Goal: Transaction & Acquisition: Purchase product/service

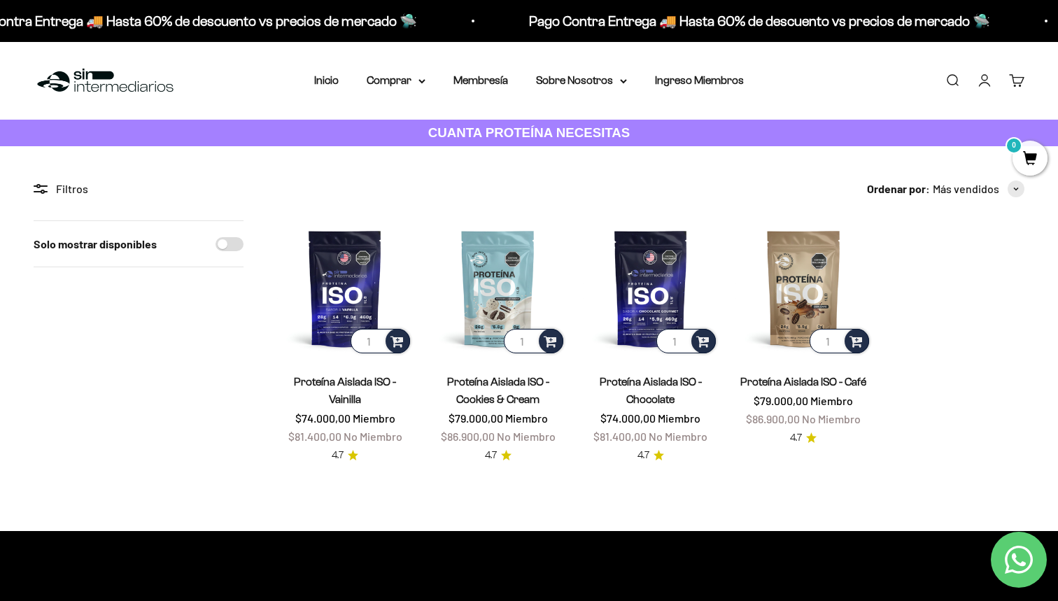
click at [907, 341] on product-list "1 Proteína Aislada ISO - Vainilla $74.000,00 Miembro $81.400,00 No Miembro 4.7 …" at bounding box center [650, 341] width 747 height 243
click at [346, 289] on img at bounding box center [345, 288] width 136 height 136
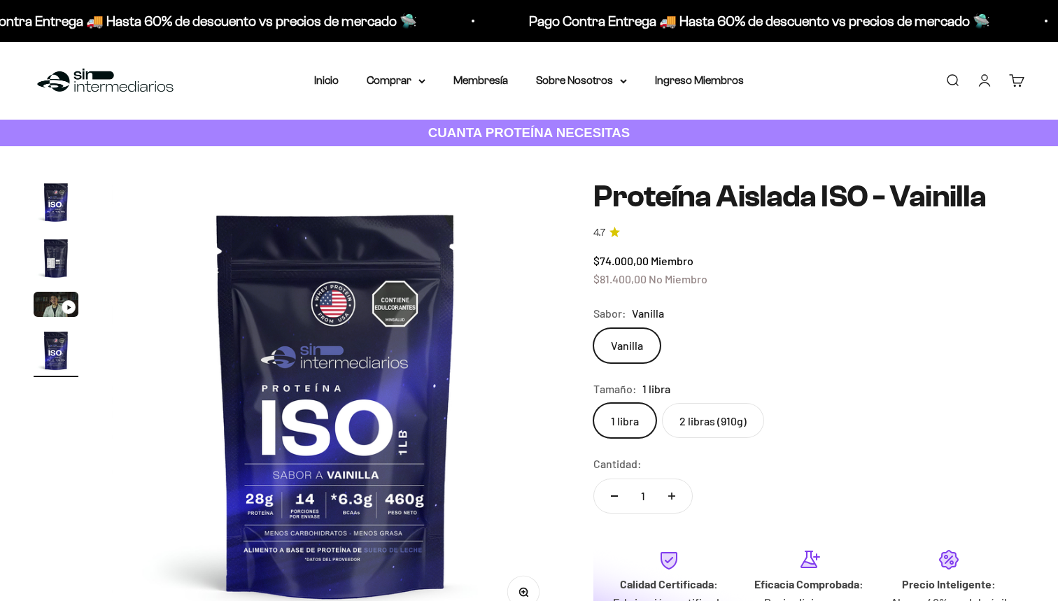
scroll to position [0, 1394]
click at [711, 425] on label "2 libras (910g)" at bounding box center [713, 420] width 102 height 35
click at [593, 403] on input "2 libras (910g)" at bounding box center [593, 402] width 1 height 1
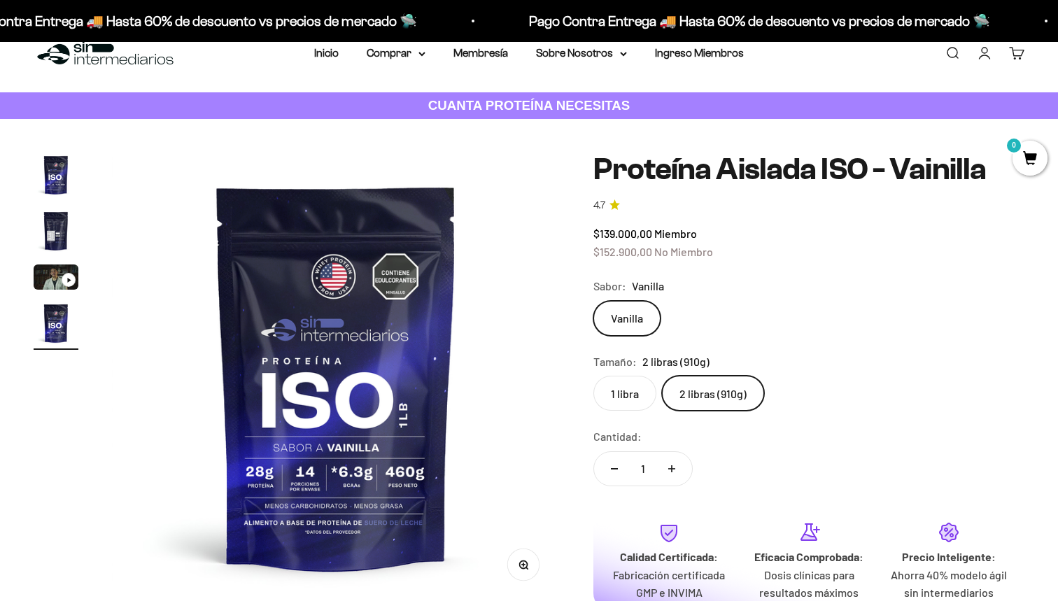
scroll to position [20, 0]
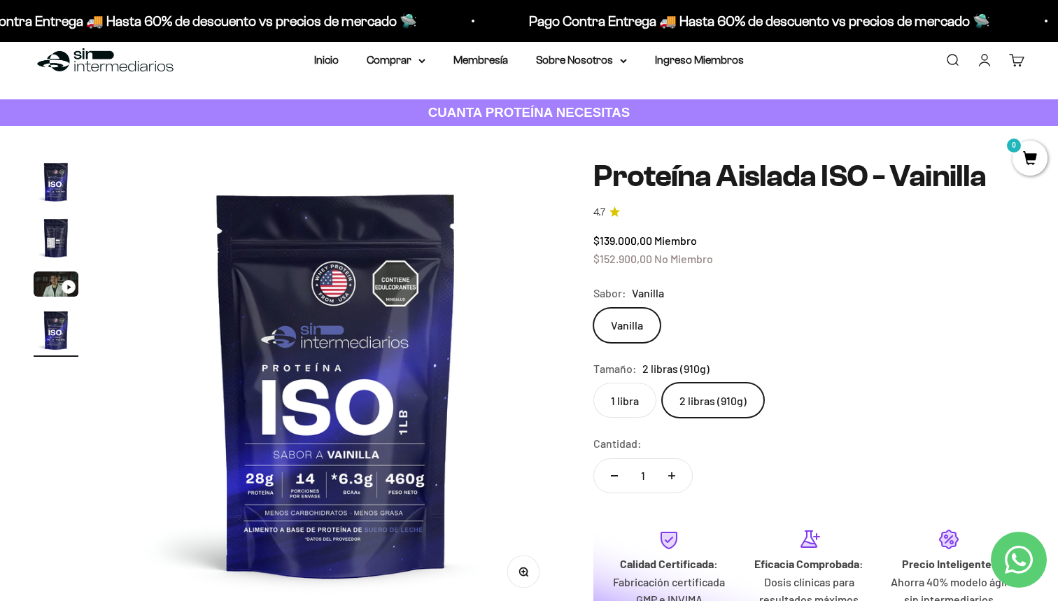
click at [633, 400] on label "1 libra" at bounding box center [624, 400] width 63 height 35
click at [593, 383] on input "1 libra" at bounding box center [593, 382] width 1 height 1
click at [710, 390] on label "2 libras (910g)" at bounding box center [713, 400] width 102 height 35
click at [593, 383] on input "2 libras (910g)" at bounding box center [593, 382] width 1 height 1
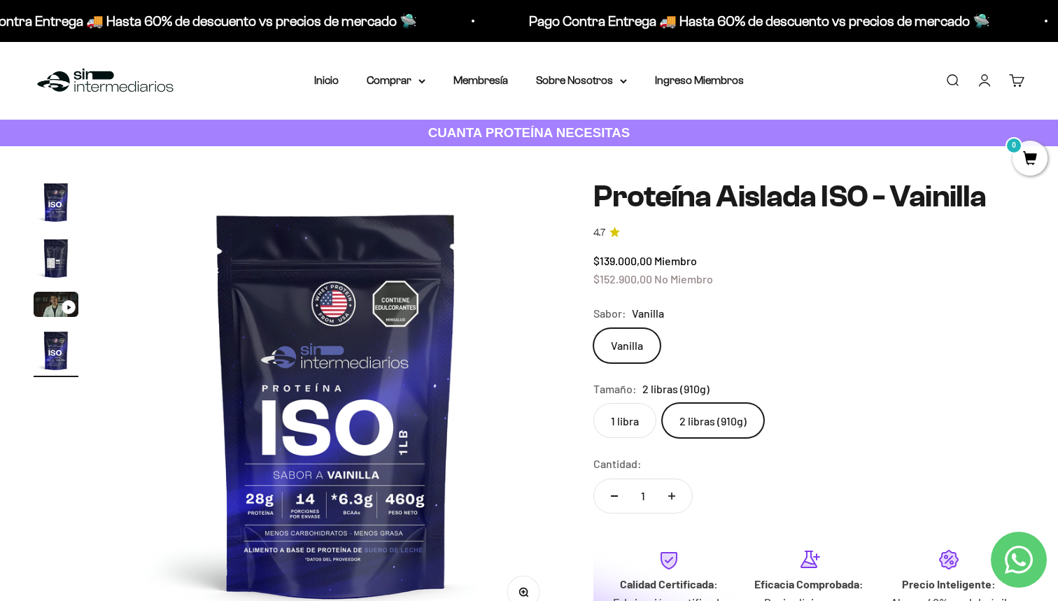
click at [709, 183] on h1 "Proteína Aislada ISO - Vainilla" at bounding box center [808, 197] width 431 height 34
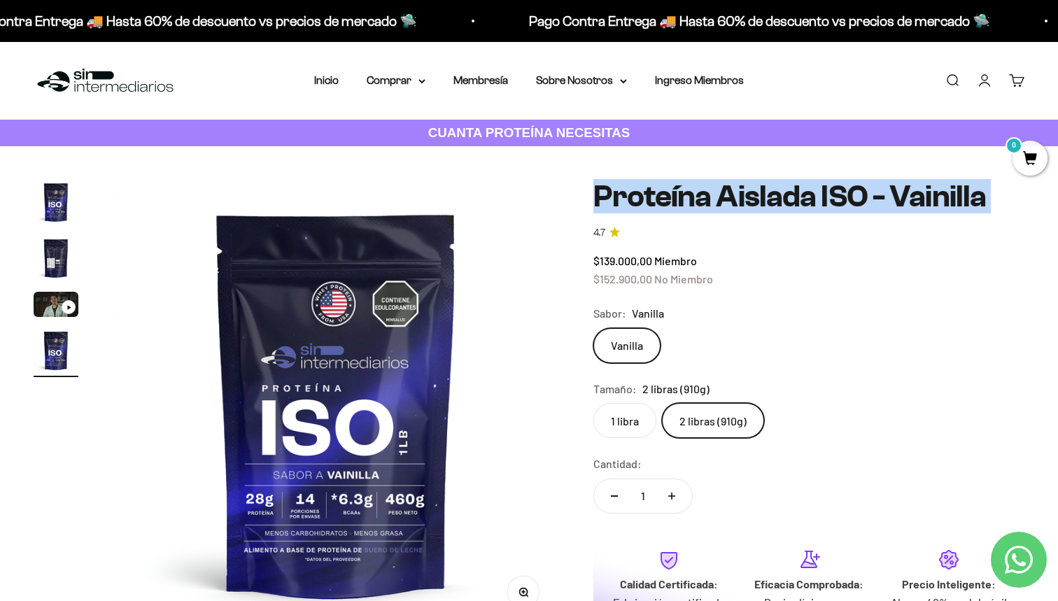
click at [709, 183] on h1 "Proteína Aislada ISO - Vainilla" at bounding box center [808, 197] width 431 height 34
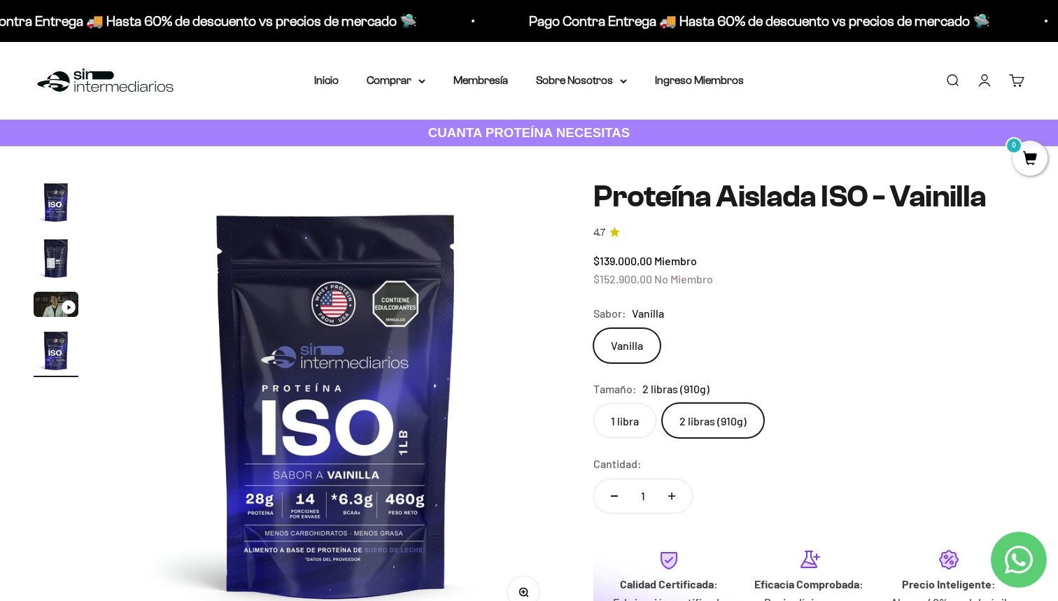
click at [677, 188] on h1 "Proteína Aislada ISO - Vainilla" at bounding box center [808, 197] width 431 height 34
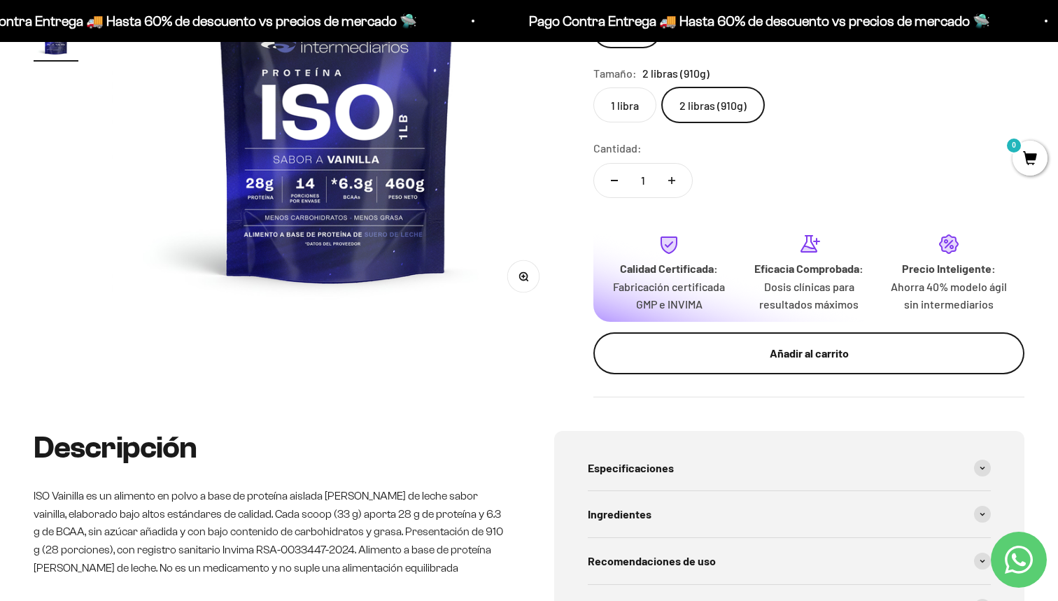
click at [737, 344] on div "Añadir al carrito" at bounding box center [808, 353] width 375 height 18
